Goal: Information Seeking & Learning: Learn about a topic

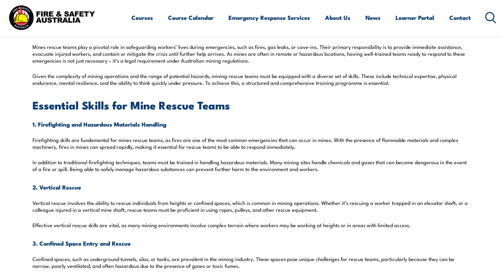
scroll to position [352, 0]
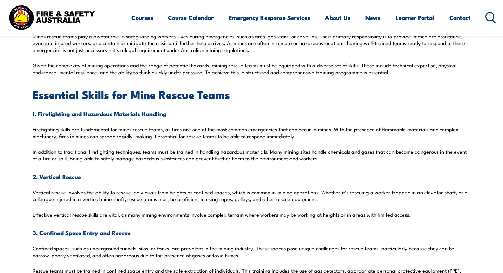
click at [218, 215] on p "Effective vertical rescue skills are vital, as many mining environments involve…" at bounding box center [252, 214] width 438 height 7
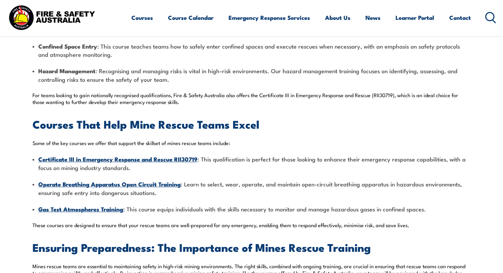
scroll to position [875, 0]
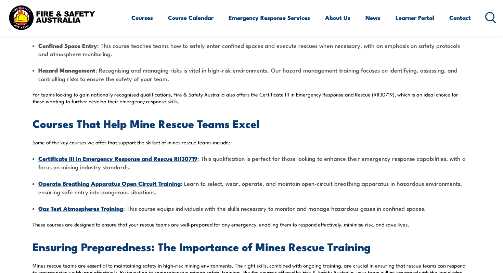
click at [124, 157] on strong "Certificate III in Emergency Response and Rescue RII30719" at bounding box center [117, 158] width 159 height 9
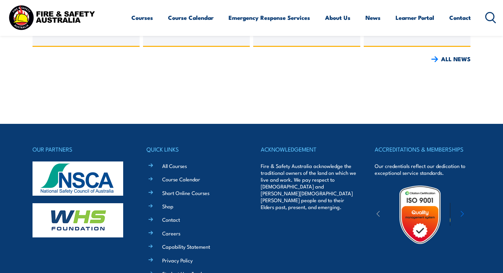
scroll to position [1634, 0]
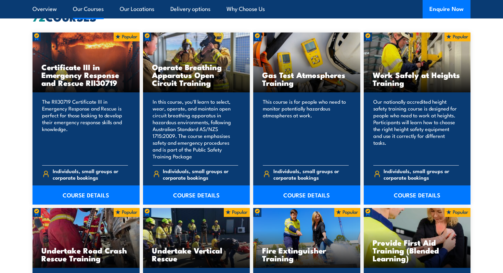
scroll to position [512, 0]
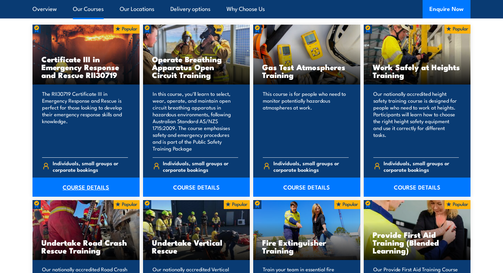
click at [83, 187] on link "COURSE DETAILS" at bounding box center [86, 187] width 107 height 19
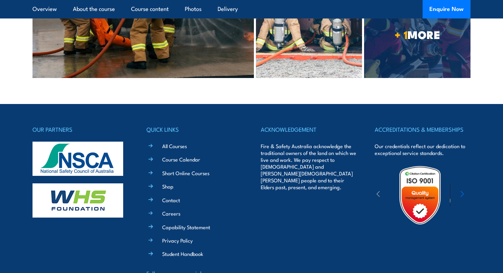
scroll to position [2370, 0]
